Goal: Task Accomplishment & Management: Manage account settings

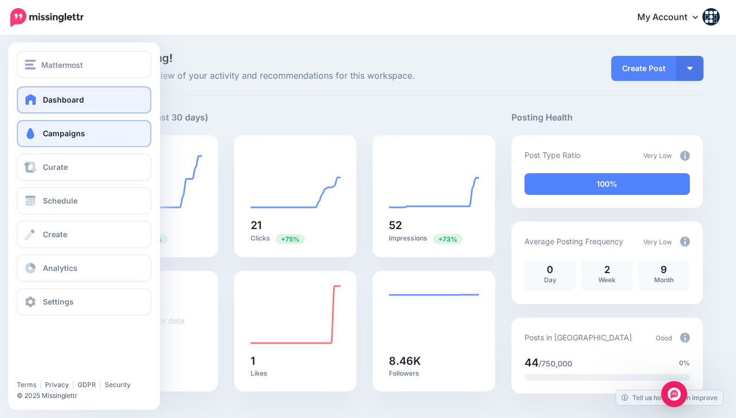
click at [40, 129] on link "Campaigns" at bounding box center [84, 133] width 135 height 27
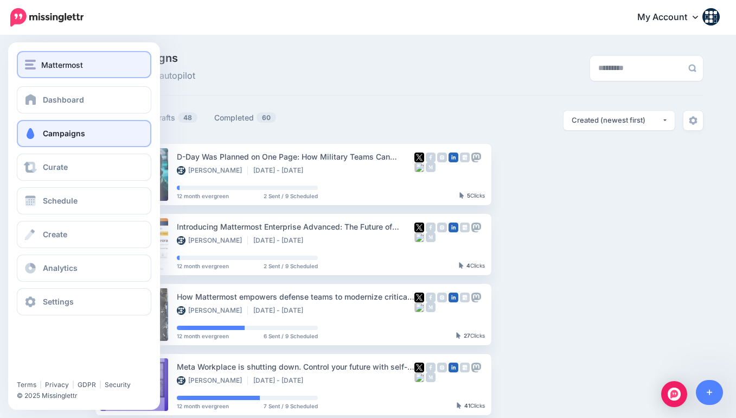
click at [28, 68] on img "button" at bounding box center [30, 65] width 11 height 10
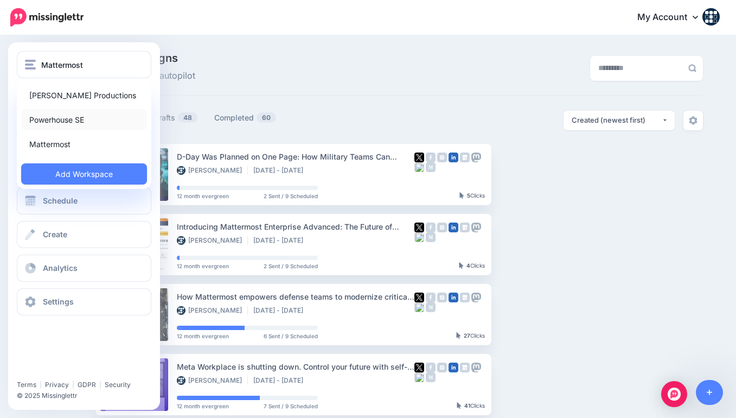
click at [42, 123] on link "Powerhouse SE" at bounding box center [84, 119] width 126 height 21
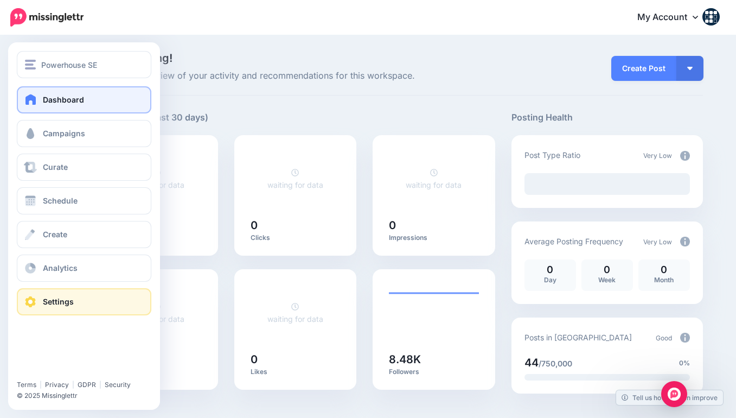
click at [87, 307] on link "Settings" at bounding box center [84, 301] width 135 height 27
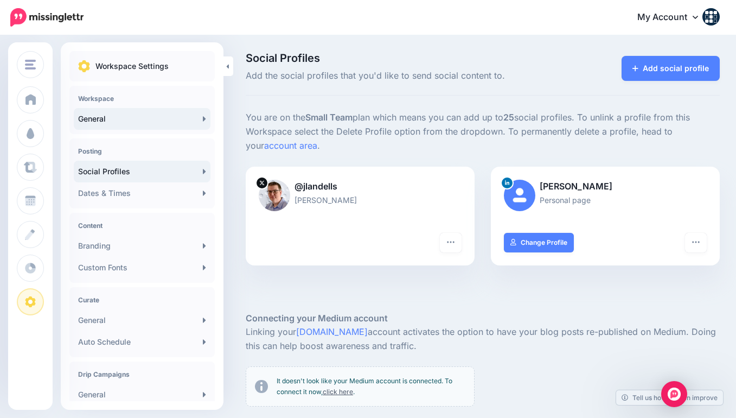
click at [119, 119] on link "General" at bounding box center [142, 119] width 137 height 22
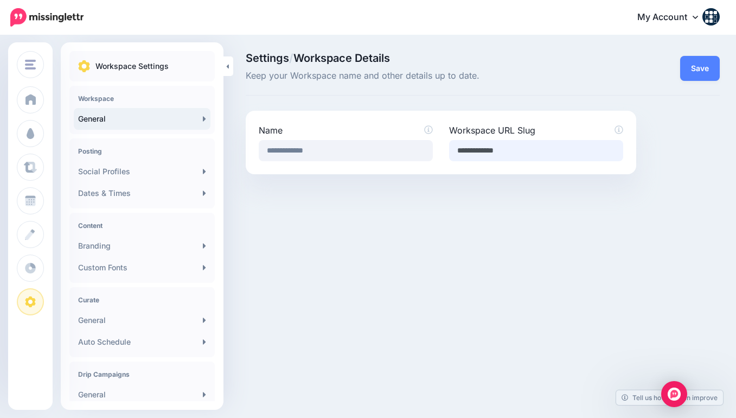
click at [538, 152] on input "**********" at bounding box center [536, 150] width 174 height 21
